Goal: Answer question/provide support

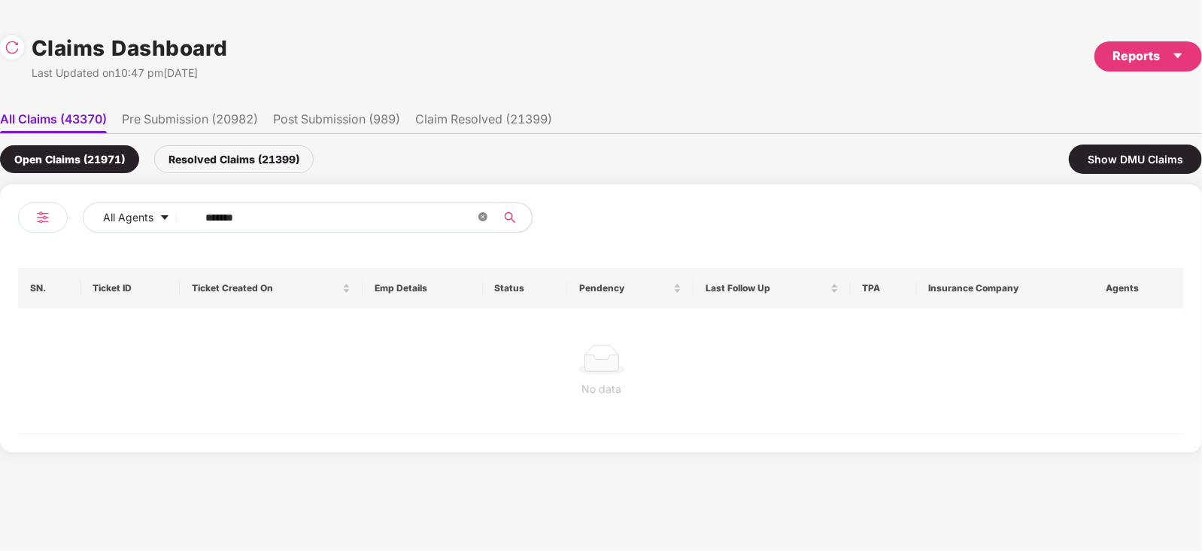
click at [485, 216] on icon "close-circle" at bounding box center [483, 216] width 9 height 9
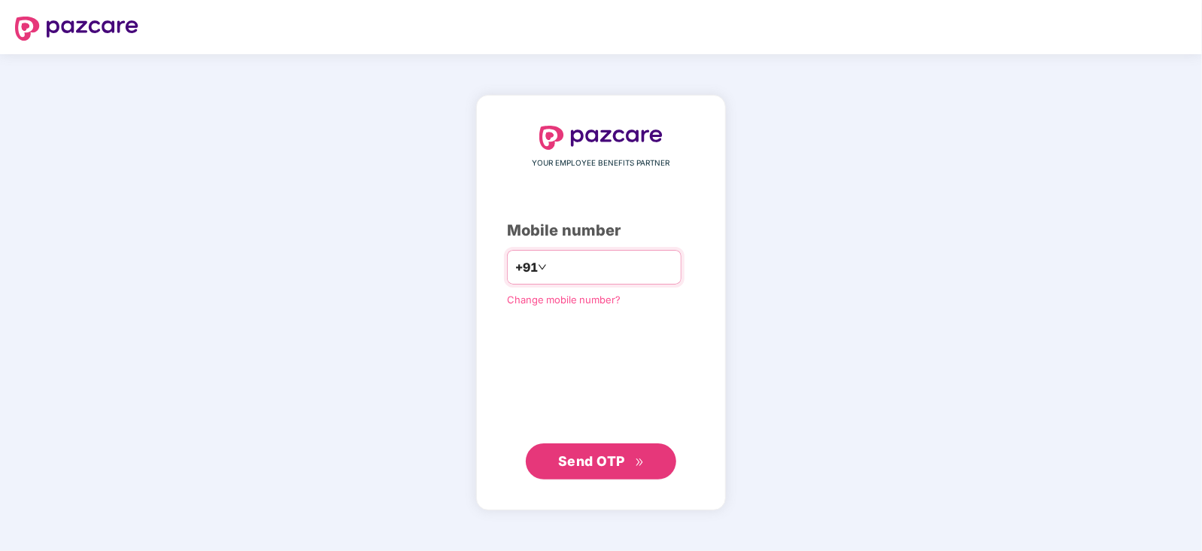
type input "**********"
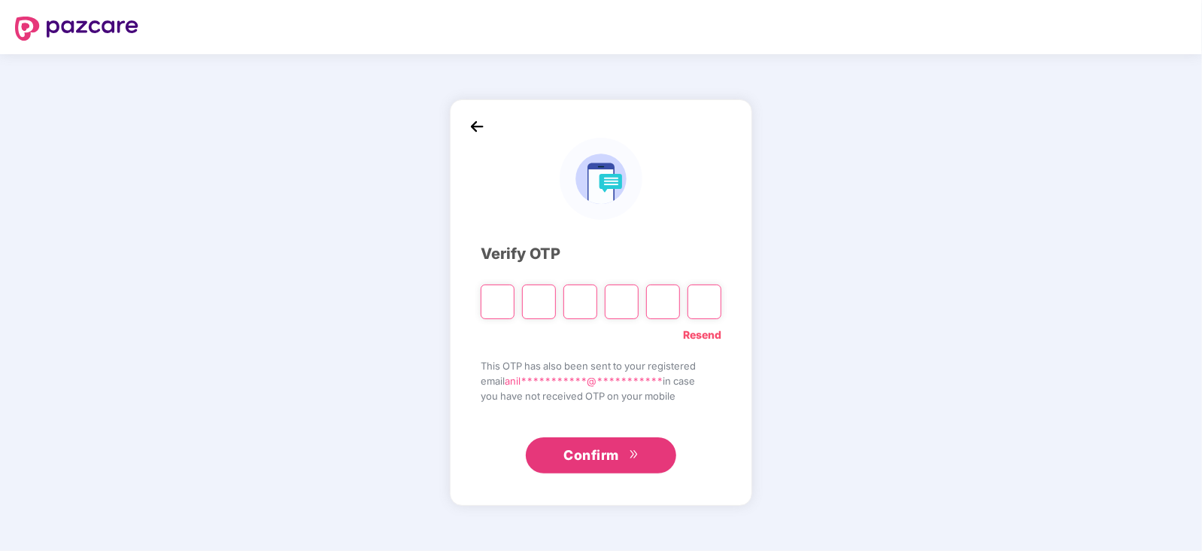
type input "*"
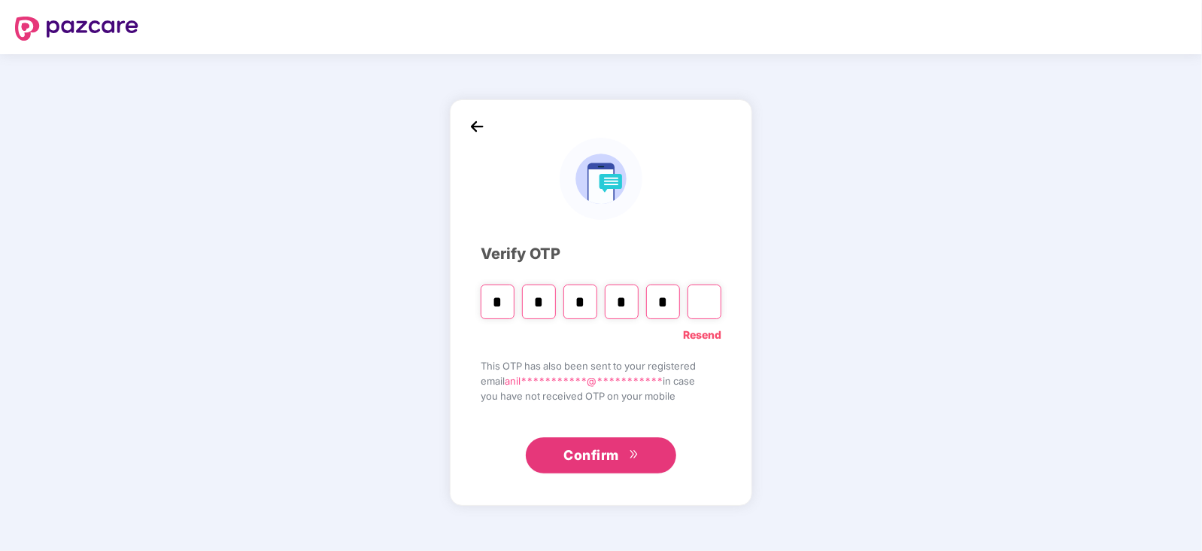
type input "*"
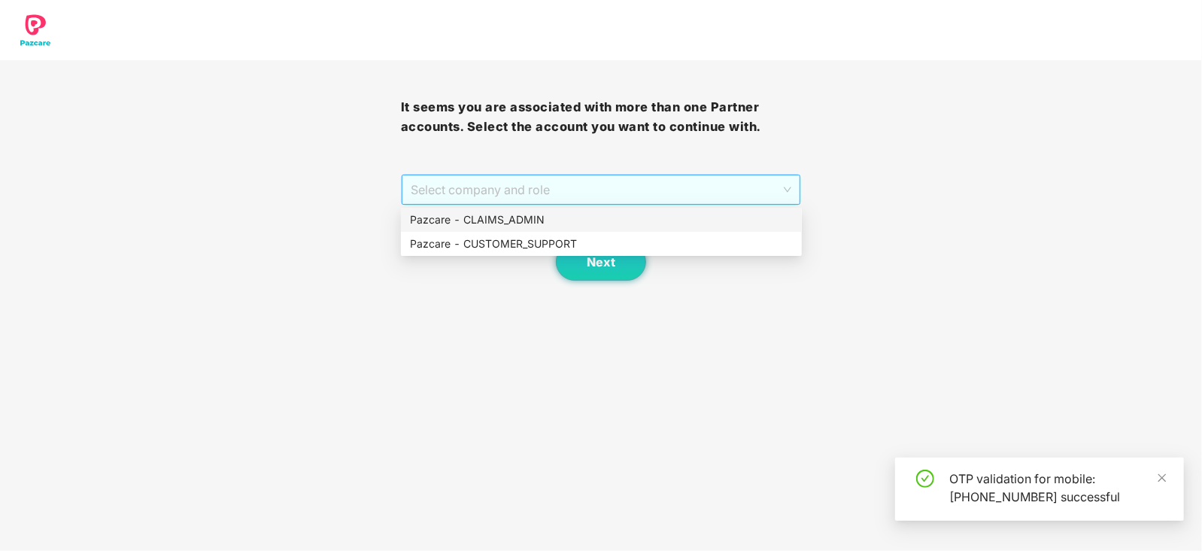
click at [518, 190] on span "Select company and role" at bounding box center [601, 189] width 381 height 29
click at [521, 233] on div "Pazcare - CUSTOMER_SUPPORT" at bounding box center [601, 244] width 401 height 24
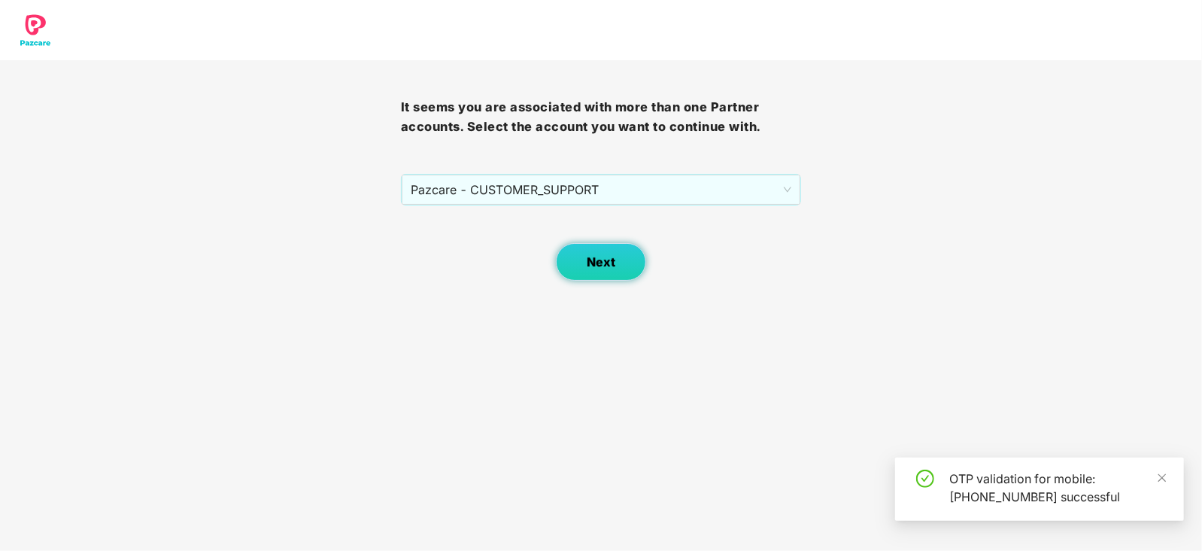
click at [591, 259] on span "Next" at bounding box center [601, 262] width 29 height 14
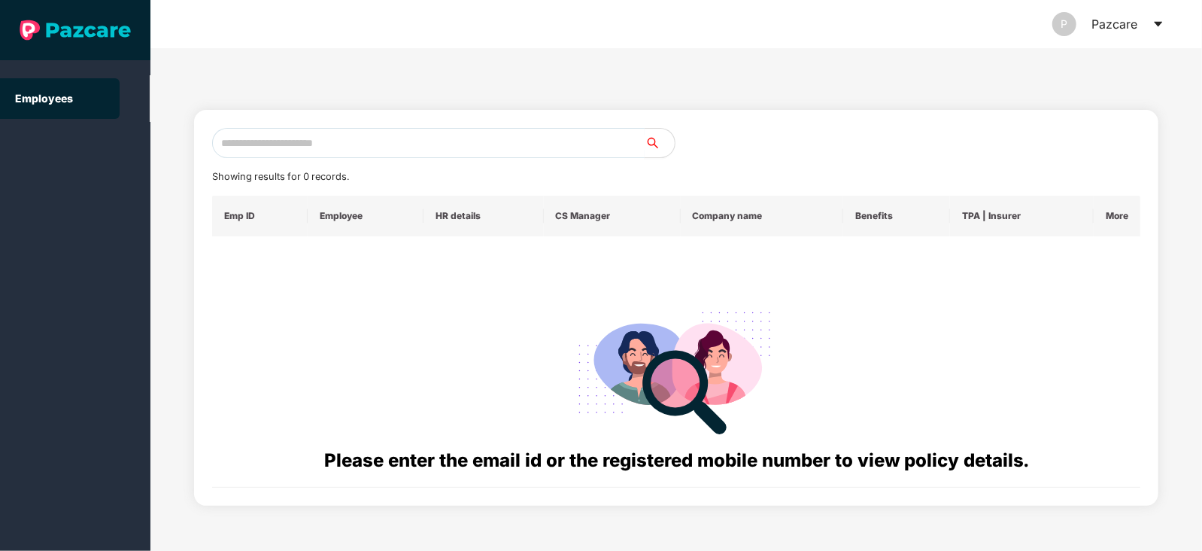
click at [433, 151] on input "text" at bounding box center [428, 143] width 433 height 30
click at [366, 135] on input "text" at bounding box center [428, 143] width 433 height 30
paste input "**********"
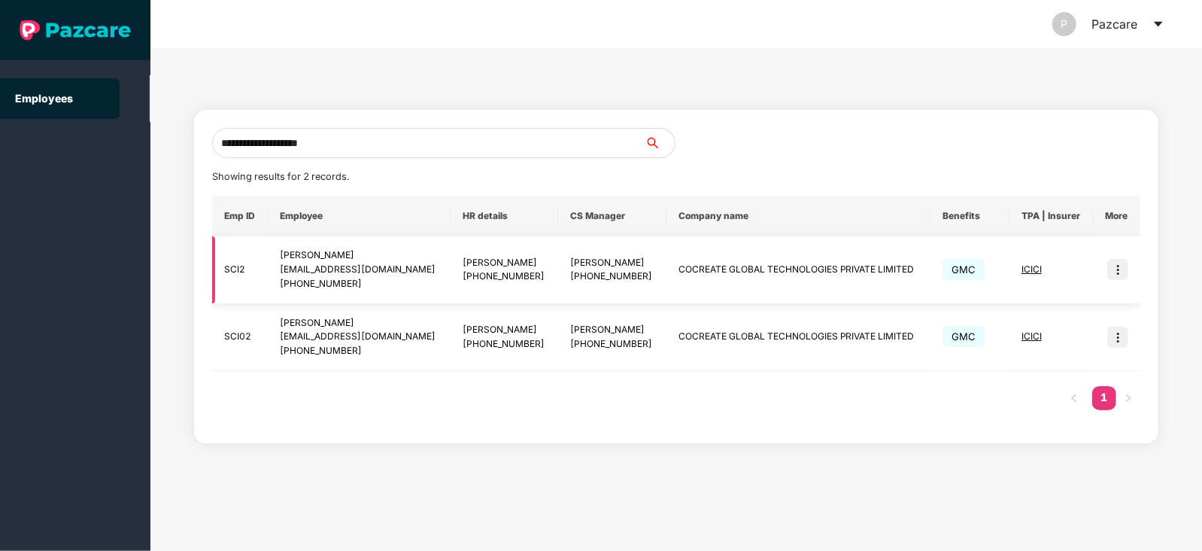
type input "**********"
click at [1123, 269] on img at bounding box center [1117, 269] width 21 height 21
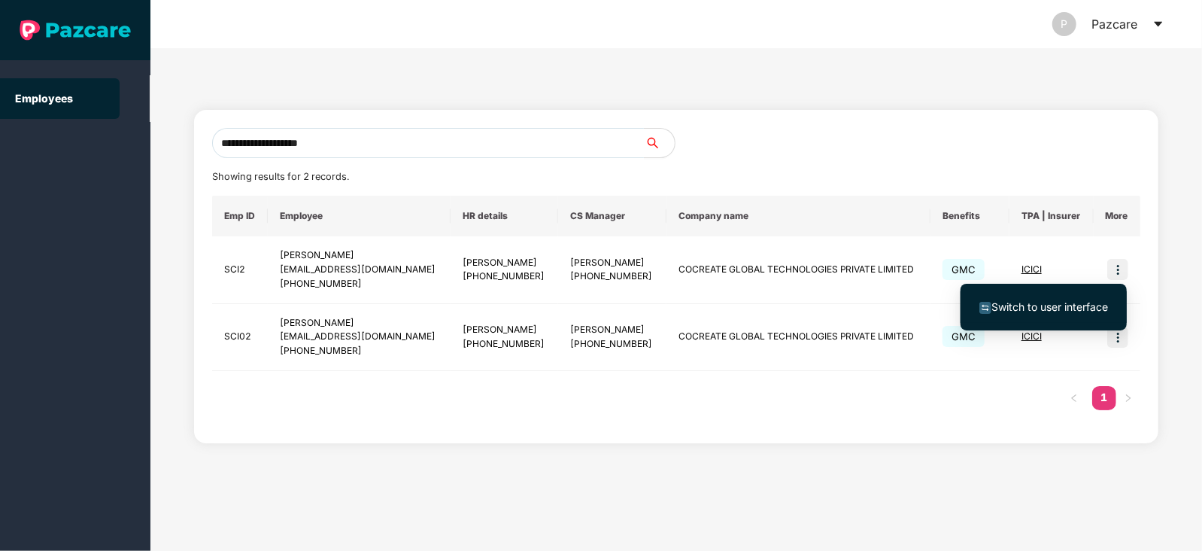
click at [1064, 299] on span "Switch to user interface" at bounding box center [1044, 307] width 129 height 17
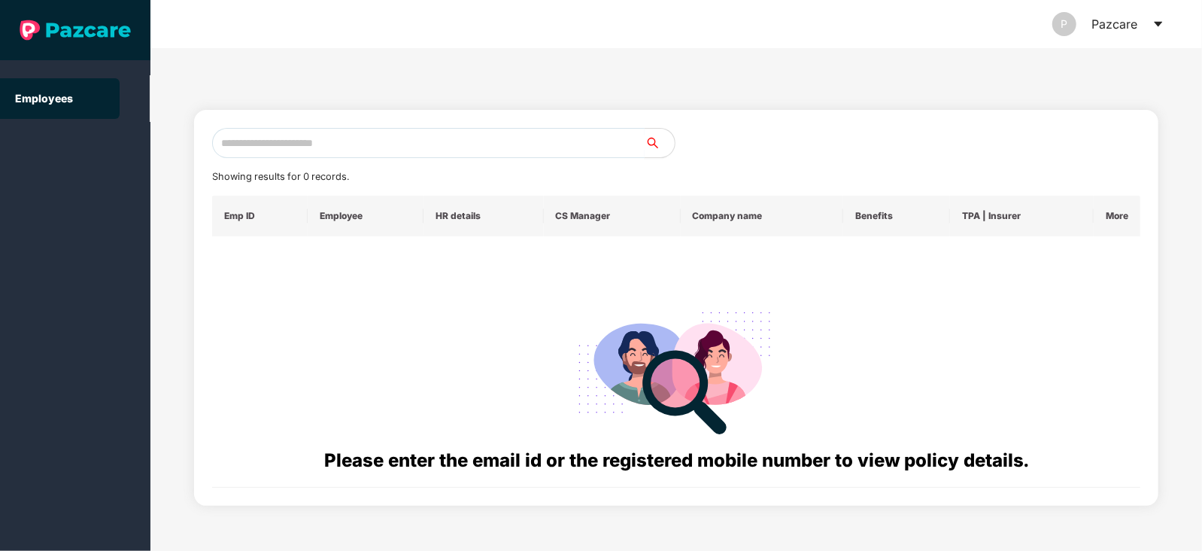
paste input "**********"
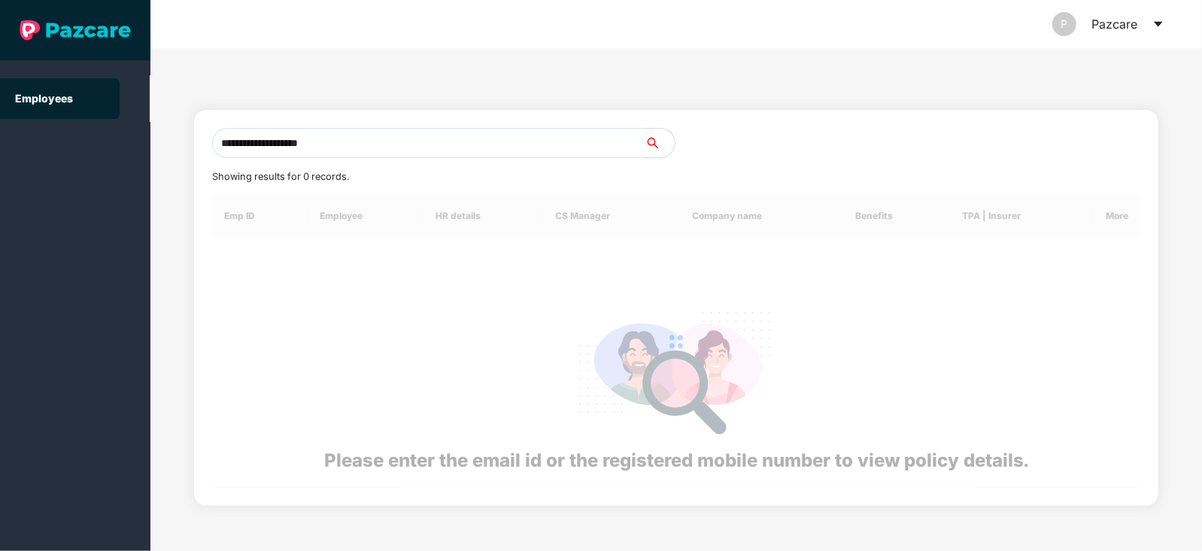
click at [386, 140] on input "**********" at bounding box center [428, 143] width 433 height 30
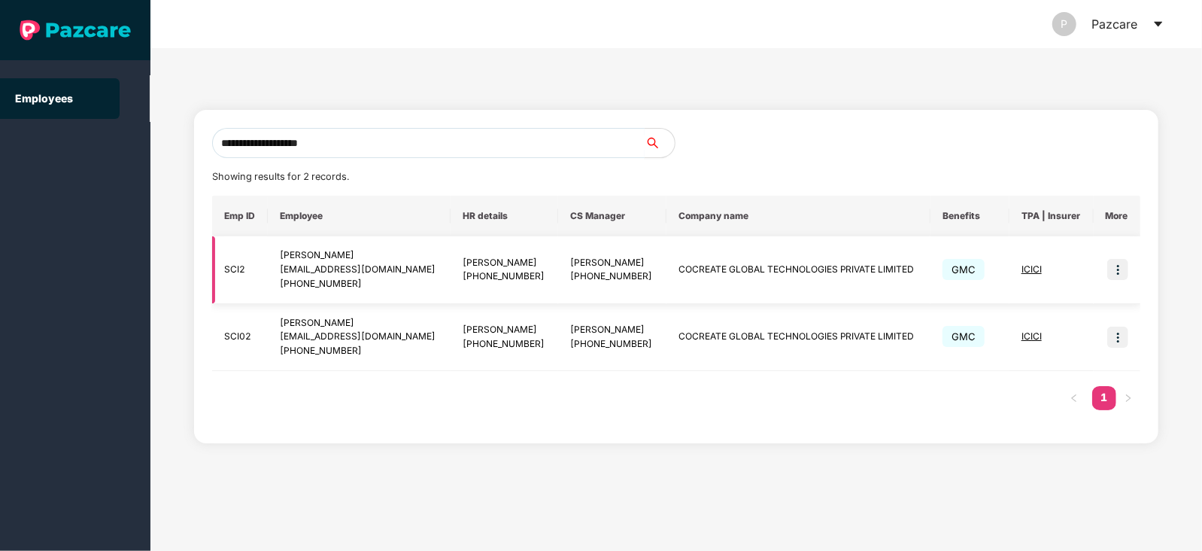
type input "**********"
drag, startPoint x: 287, startPoint y: 257, endPoint x: 383, endPoint y: 282, distance: 99.5
click at [383, 282] on div "[PERSON_NAME] [EMAIL_ADDRESS][DOMAIN_NAME] [PHONE_NUMBER]" at bounding box center [359, 269] width 159 height 43
copy div "[PERSON_NAME] [EMAIL_ADDRESS][DOMAIN_NAME] [PHONE_NUMBER]"
click at [667, 265] on td "COCREATE GLOBAL TECHNOLOGIES PRIVATE LIMITED" at bounding box center [799, 270] width 265 height 68
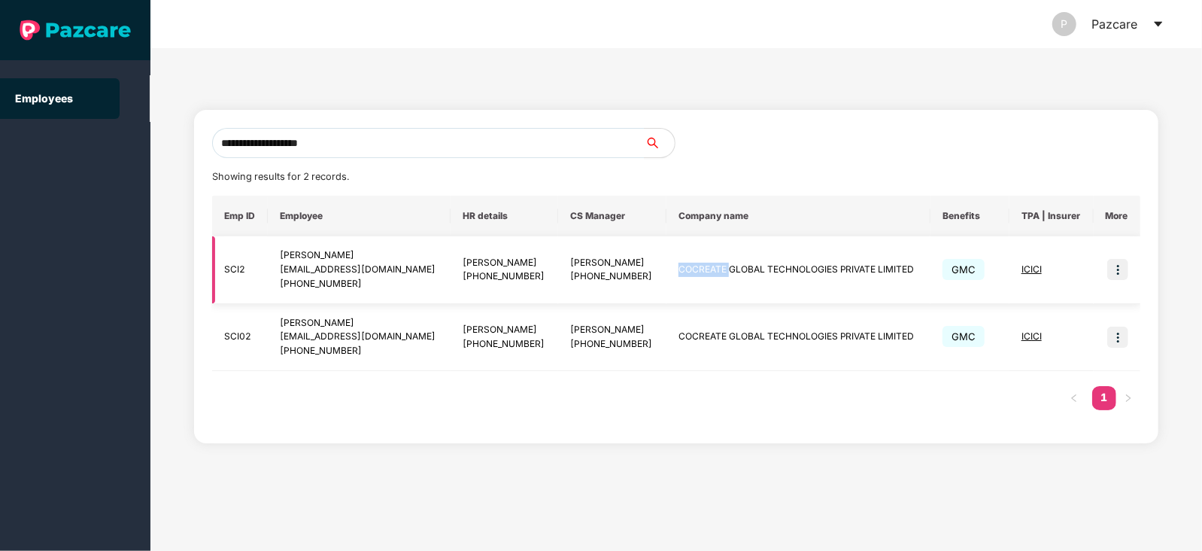
click at [667, 265] on td "COCREATE GLOBAL TECHNOLOGIES PRIVATE LIMITED" at bounding box center [799, 270] width 265 height 68
copy td "COCREATE GLOBAL TECHNOLOGIES PRIVATE LIMITED"
click at [1117, 261] on img at bounding box center [1117, 269] width 21 height 21
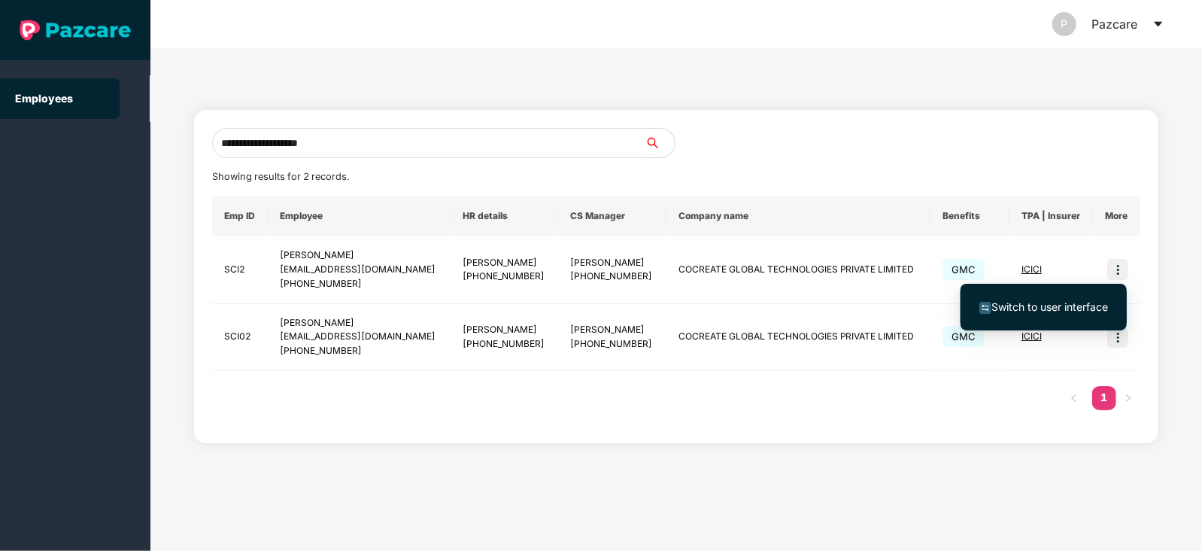
click at [1071, 292] on li "Switch to user interface" at bounding box center [1044, 307] width 166 height 32
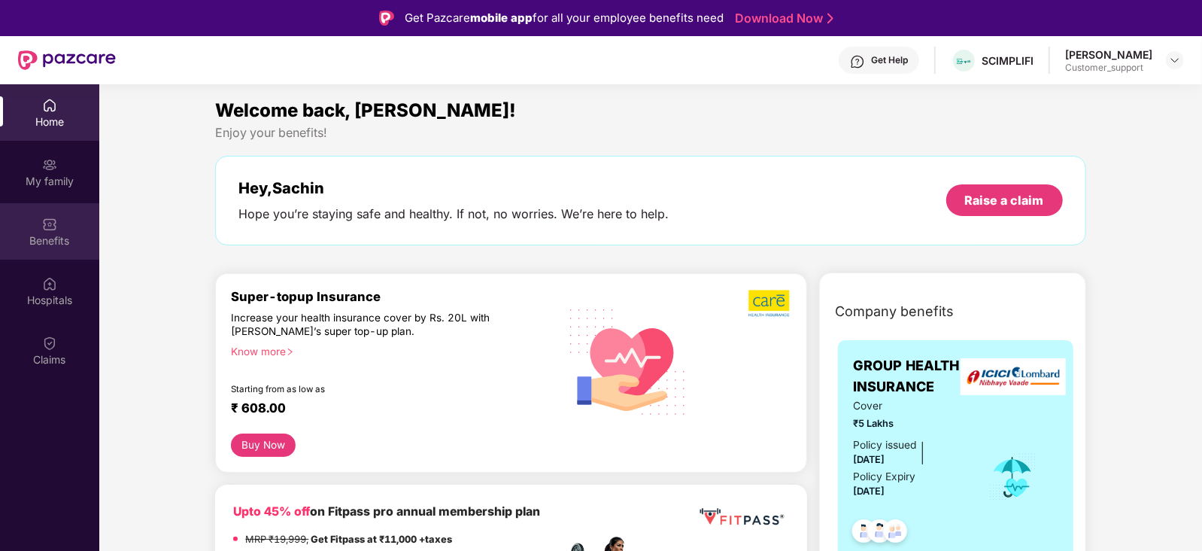
click at [82, 249] on div "Benefits" at bounding box center [49, 231] width 99 height 56
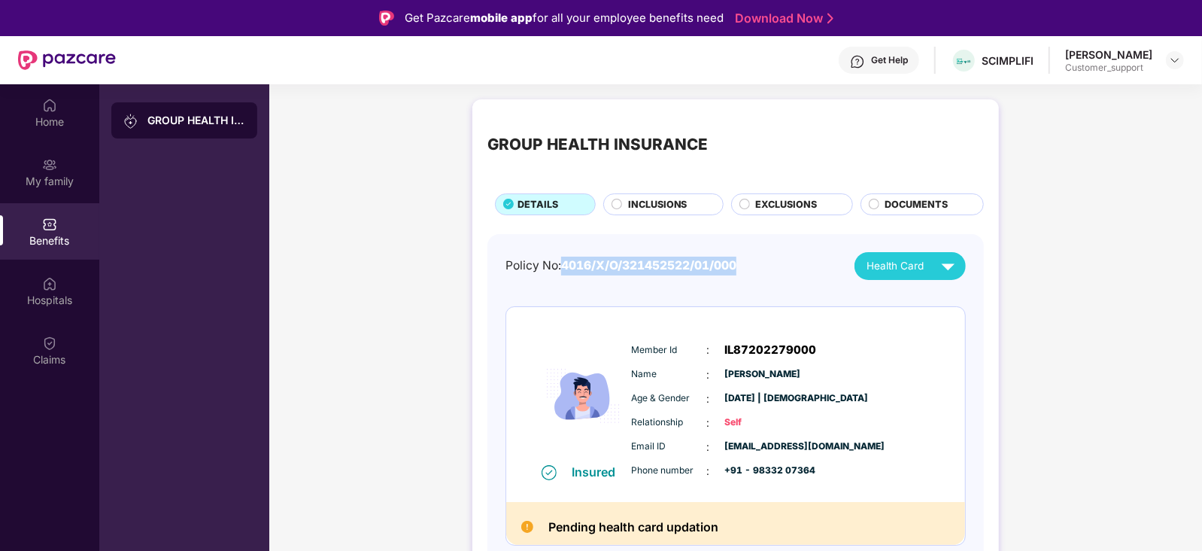
drag, startPoint x: 566, startPoint y: 269, endPoint x: 740, endPoint y: 266, distance: 173.8
click at [737, 266] on span "4016/X/O/321452522/01/000" at bounding box center [648, 265] width 175 height 14
copy span "4016/X/O/321452522/01/000"
click at [40, 108] on div "Home" at bounding box center [49, 112] width 99 height 56
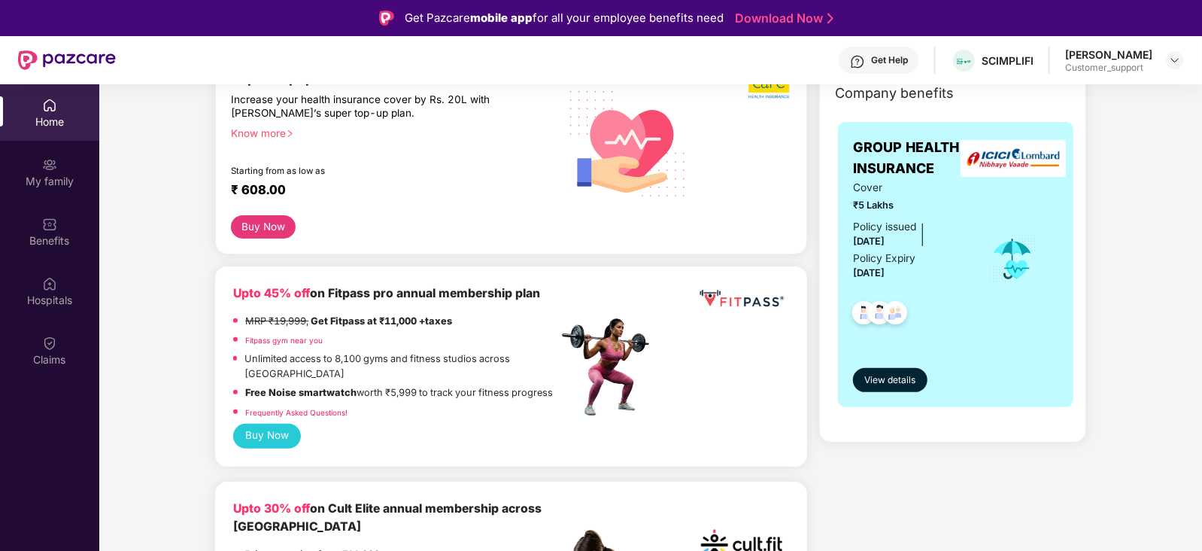
scroll to position [219, 0]
click at [74, 224] on div "Benefits" at bounding box center [49, 231] width 99 height 56
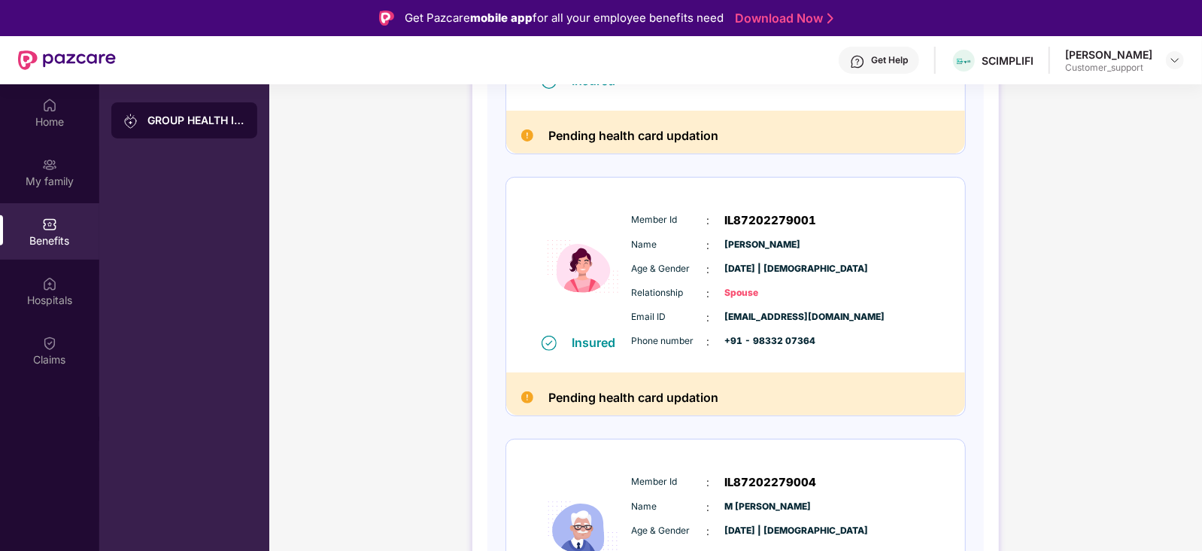
scroll to position [395, 0]
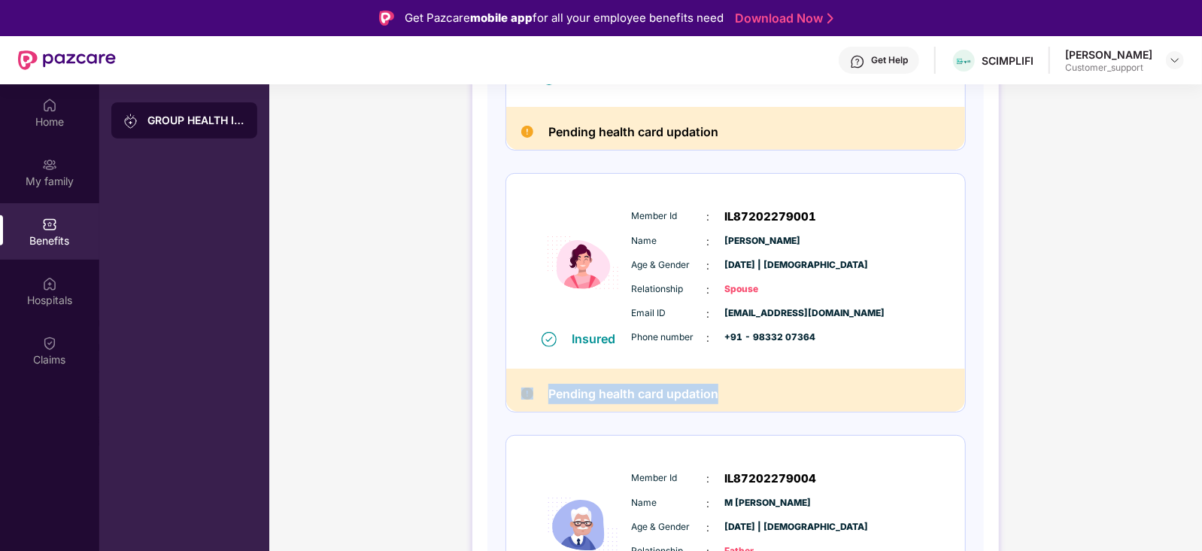
drag, startPoint x: 715, startPoint y: 393, endPoint x: 501, endPoint y: 407, distance: 214.9
click at [501, 407] on div "Policy No: 4016/X/O/321452522/01/000 Health Card Insured Member Id : IL87202279…" at bounding box center [736, 415] width 497 height 1153
click at [751, 212] on span "IL87202279001" at bounding box center [771, 217] width 92 height 18
drag, startPoint x: 716, startPoint y: 386, endPoint x: 524, endPoint y: 393, distance: 192.7
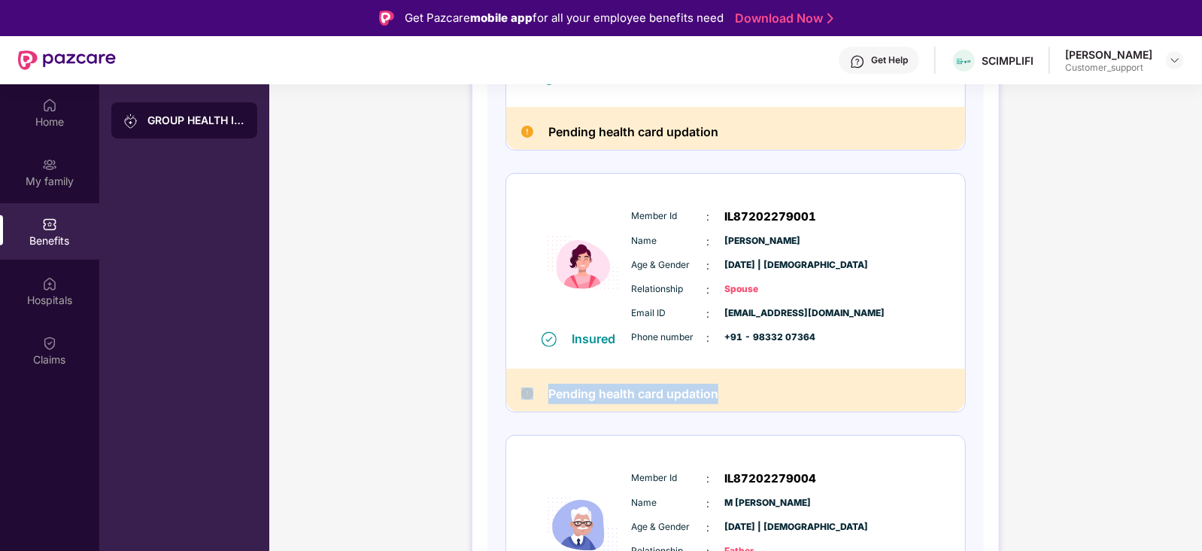
click at [524, 393] on div "Pending health card updation" at bounding box center [735, 390] width 459 height 43
click at [698, 396] on h2 "Pending health card updation" at bounding box center [633, 394] width 170 height 20
click at [749, 218] on span "IL87202279001" at bounding box center [771, 217] width 92 height 18
copy span "IL87202279001"
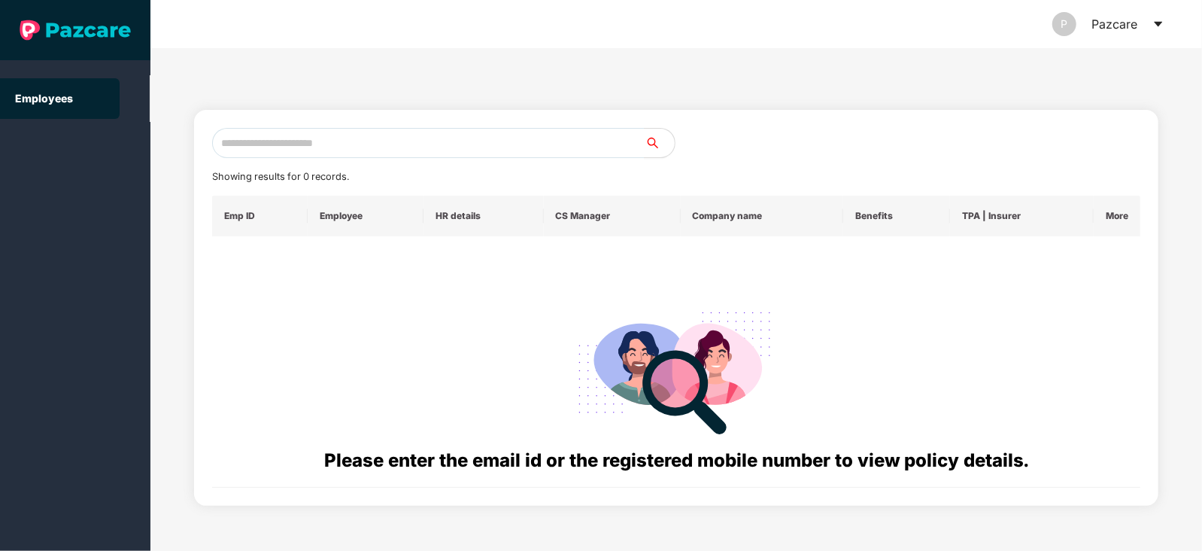
click at [1161, 18] on icon "caret-down" at bounding box center [1159, 24] width 12 height 12
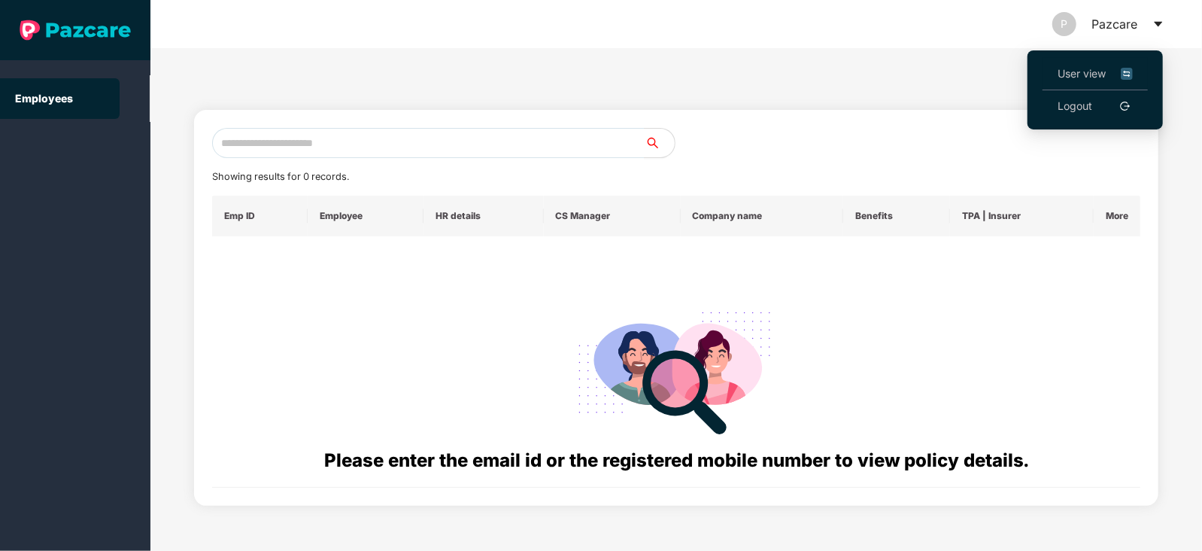
click at [1087, 67] on span "User view" at bounding box center [1095, 73] width 75 height 17
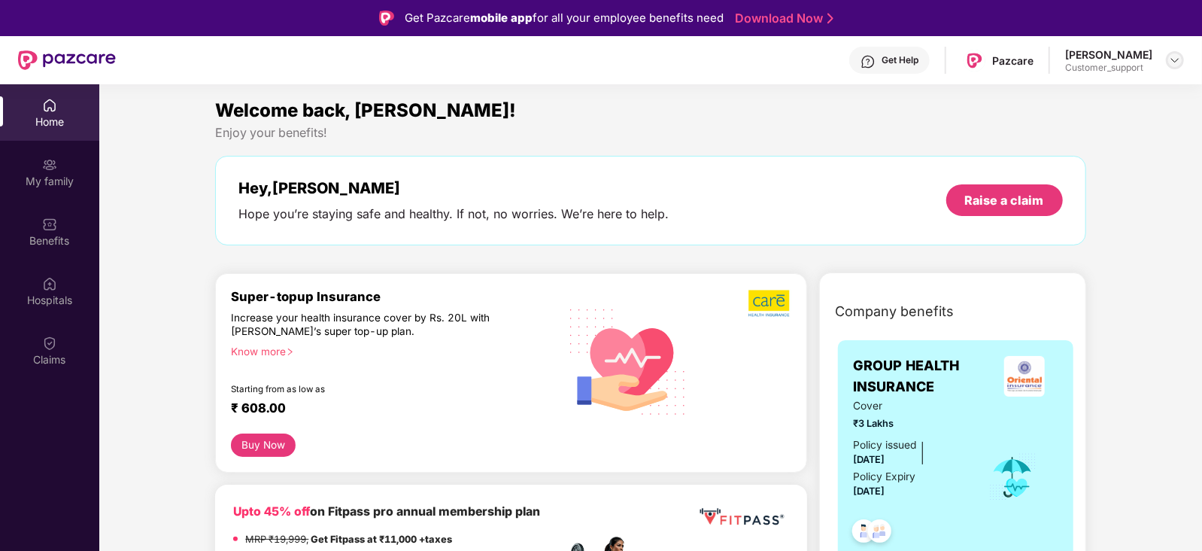
click at [1170, 63] on img at bounding box center [1175, 60] width 12 height 12
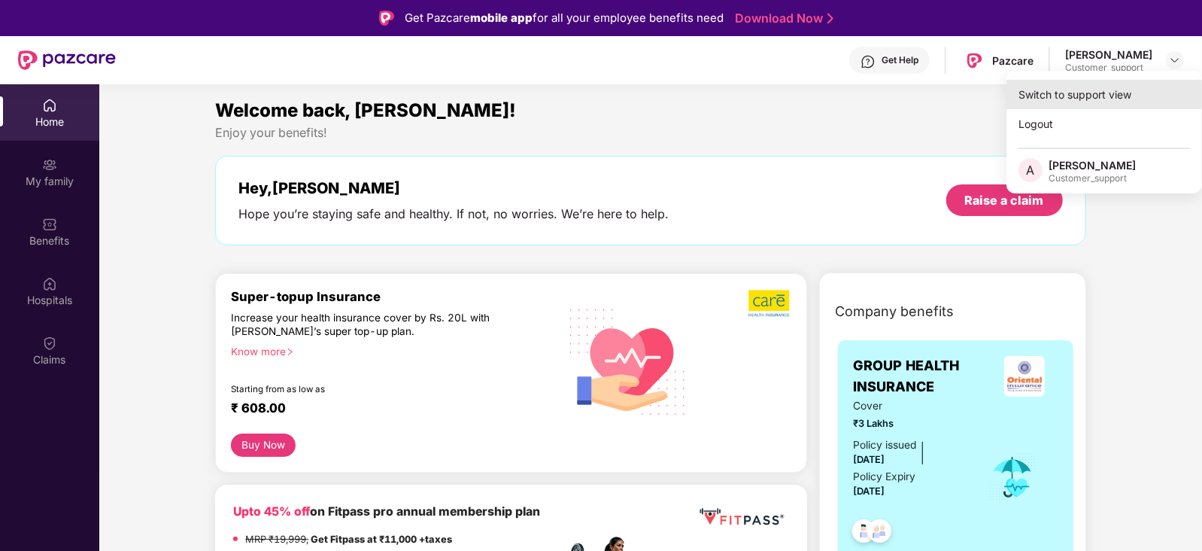
click at [1135, 88] on div "Switch to support view" at bounding box center [1105, 94] width 196 height 29
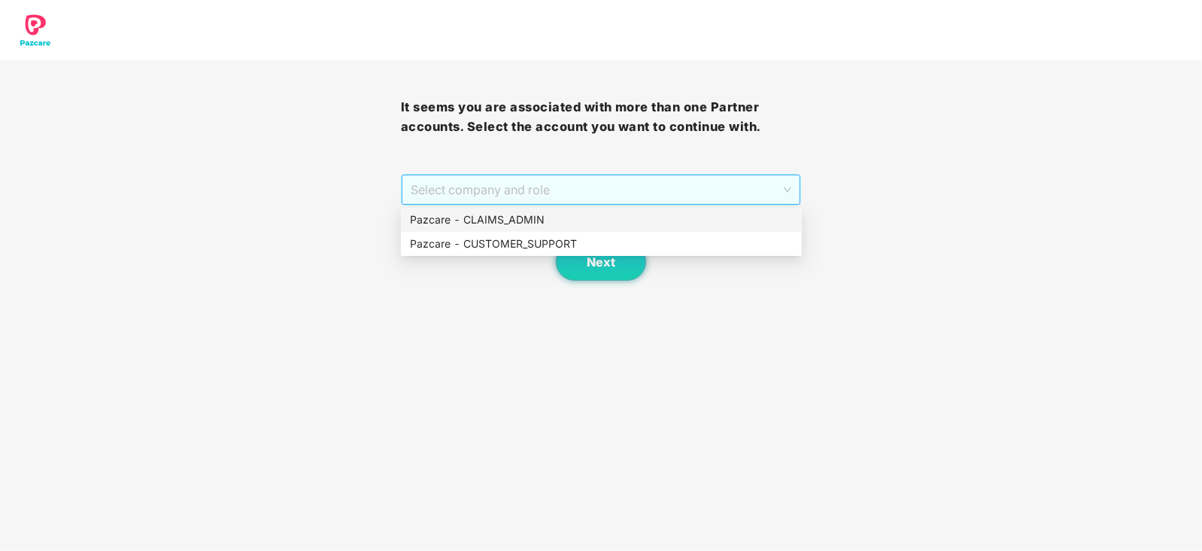
click at [572, 195] on span "Select company and role" at bounding box center [601, 189] width 381 height 29
click at [557, 226] on div "Pazcare - CLAIMS_ADMIN" at bounding box center [601, 219] width 383 height 17
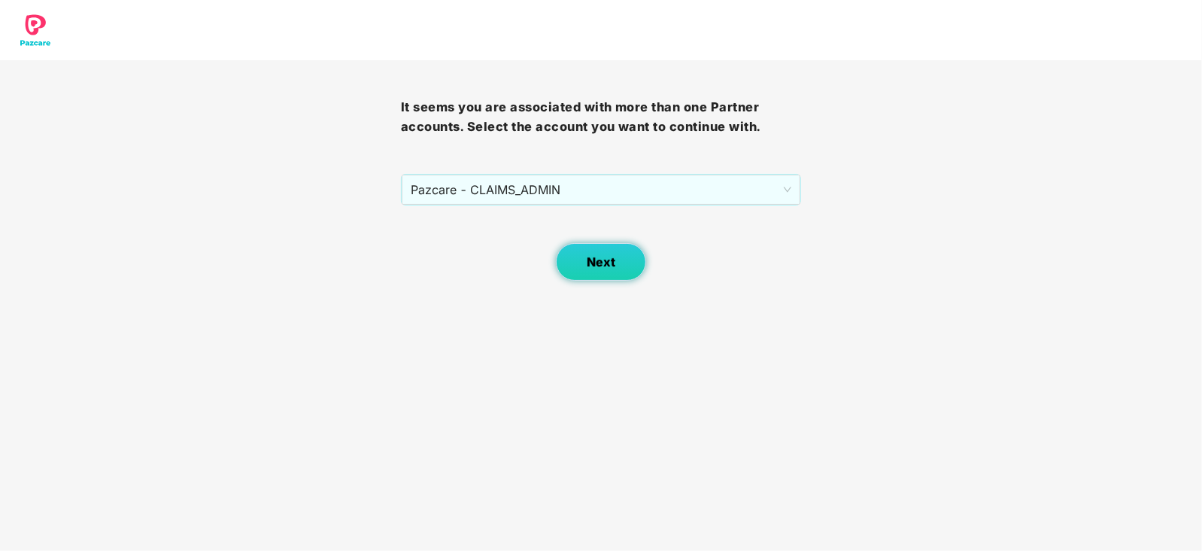
click at [606, 280] on button "Next" at bounding box center [601, 262] width 90 height 38
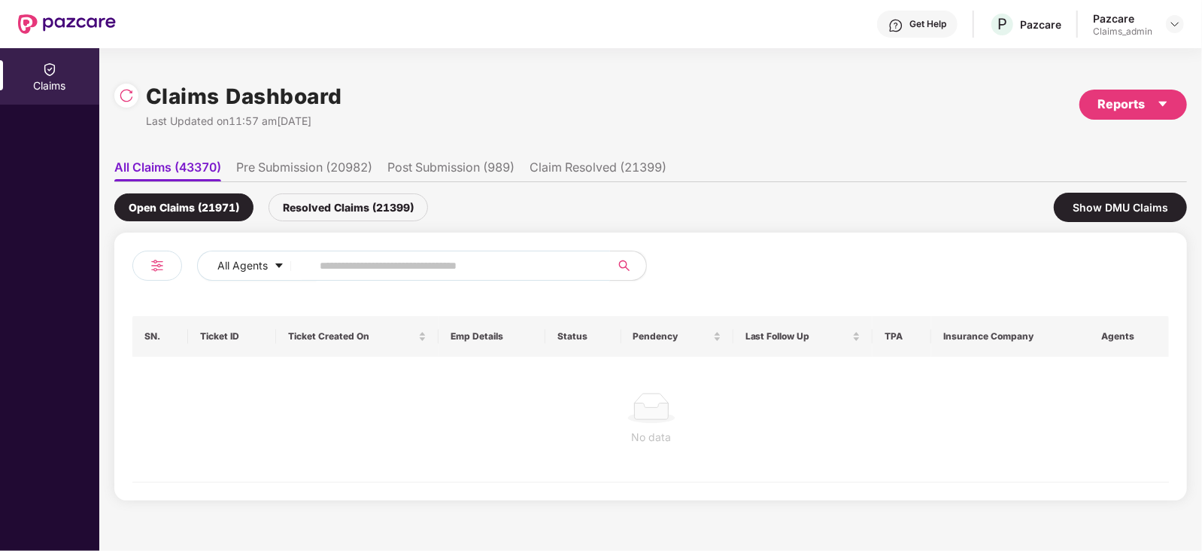
click at [505, 261] on input "text" at bounding box center [455, 265] width 270 height 23
paste input "******"
type input "******"
click at [121, 96] on img at bounding box center [126, 95] width 15 height 15
click at [357, 204] on div "Resolved Claims (21426)" at bounding box center [349, 207] width 160 height 28
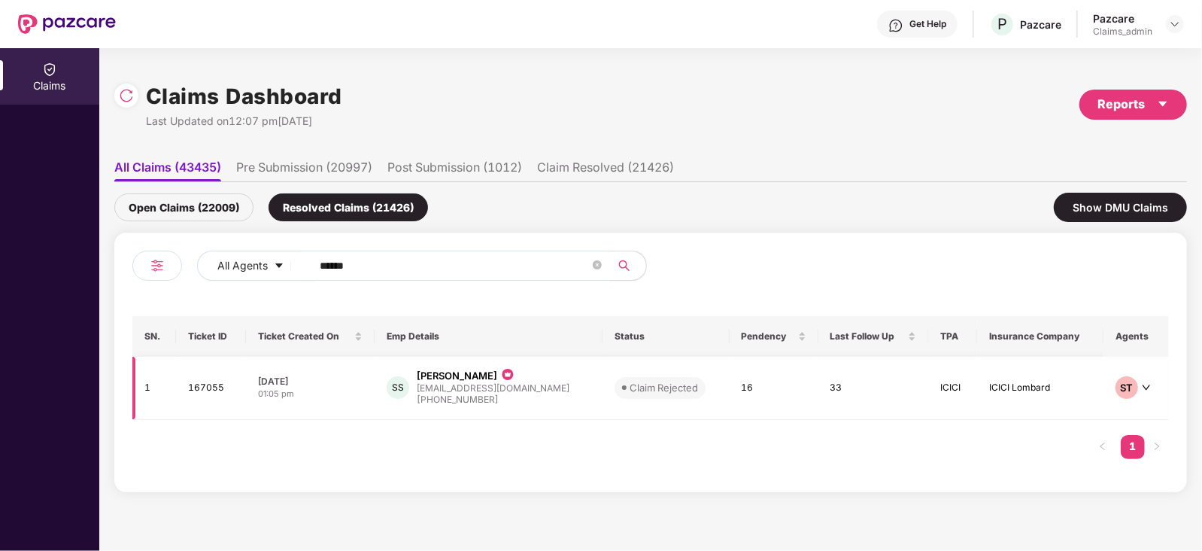
click at [565, 389] on td "SS Sachin Santhosh sachin@scimplify.com +919833207364" at bounding box center [489, 388] width 228 height 63
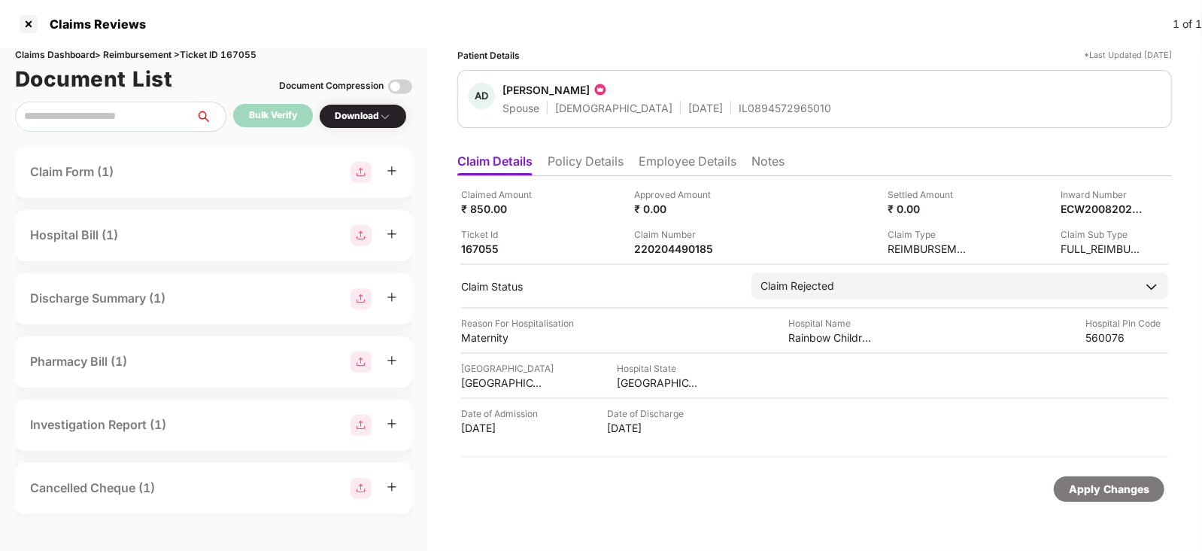
click at [651, 160] on li "Employee Details" at bounding box center [688, 164] width 98 height 22
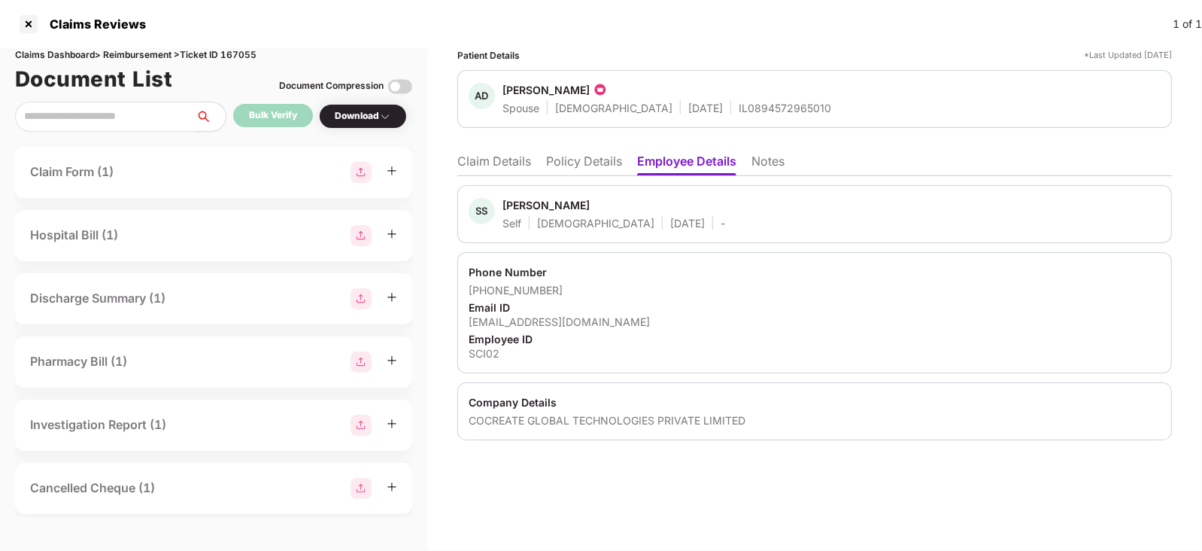
click at [549, 321] on div "[EMAIL_ADDRESS][DOMAIN_NAME]" at bounding box center [815, 321] width 692 height 14
copy div "[EMAIL_ADDRESS][DOMAIN_NAME]"
click at [549, 321] on div "[EMAIL_ADDRESS][DOMAIN_NAME]" at bounding box center [815, 321] width 692 height 14
click at [739, 108] on div "IL0894572965010" at bounding box center [785, 108] width 93 height 14
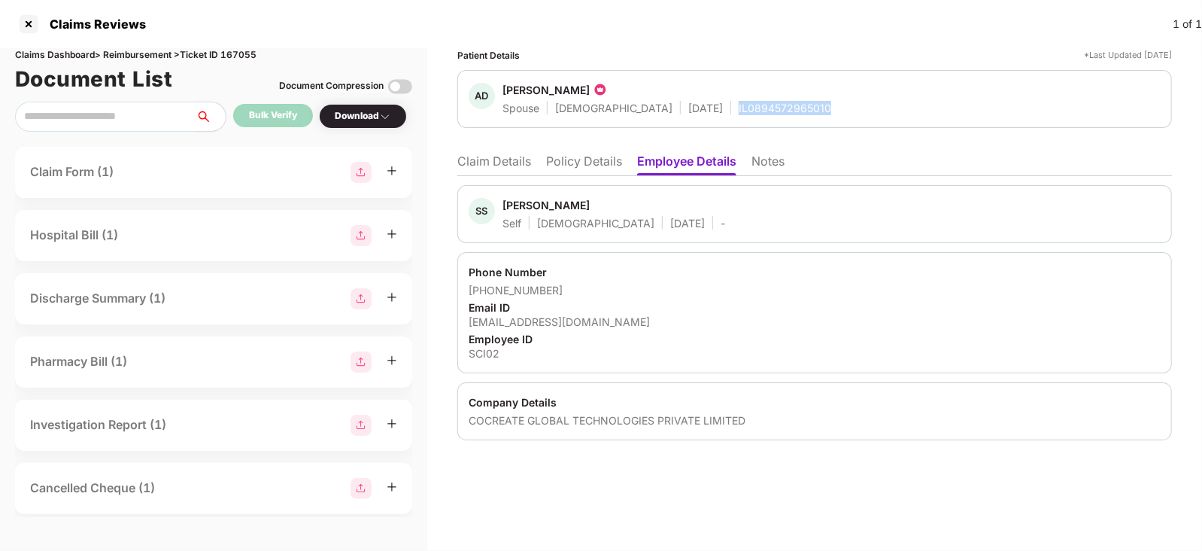
click at [739, 108] on div "IL0894572965010" at bounding box center [785, 108] width 93 height 14
click at [745, 102] on div "IL0894572965010" at bounding box center [785, 108] width 93 height 14
copy div "IL0894572965010"
